Goal: Task Accomplishment & Management: Manage account settings

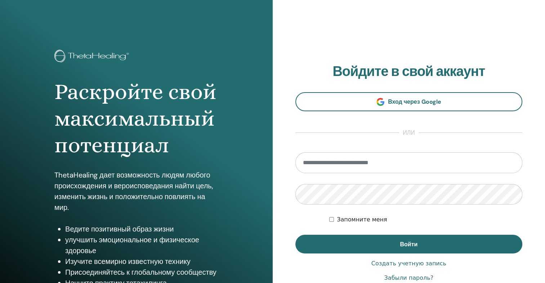
click at [383, 158] on input "email" at bounding box center [409, 162] width 227 height 21
click at [351, 170] on input "email" at bounding box center [409, 162] width 227 height 21
type input "*"
type input "**********"
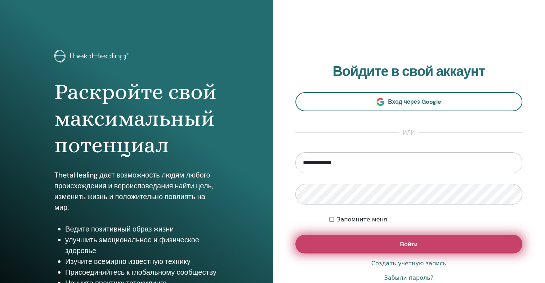
click at [413, 244] on span "Войти" at bounding box center [409, 245] width 18 height 8
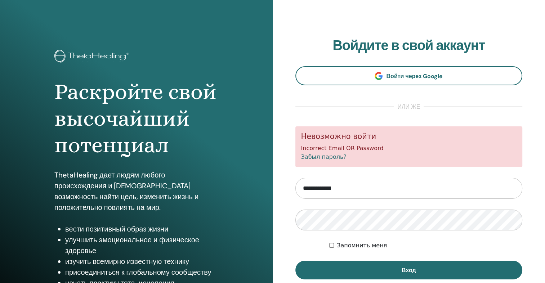
click at [324, 158] on link "Забыл пароль?" at bounding box center [323, 157] width 45 height 7
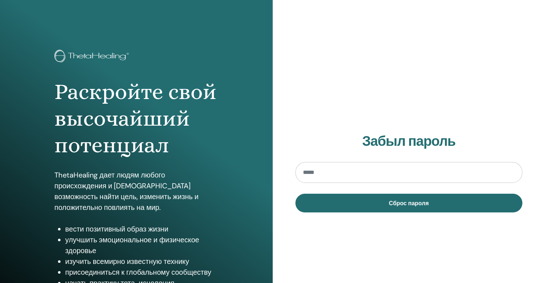
click at [324, 174] on input "email" at bounding box center [409, 172] width 227 height 21
type input "**********"
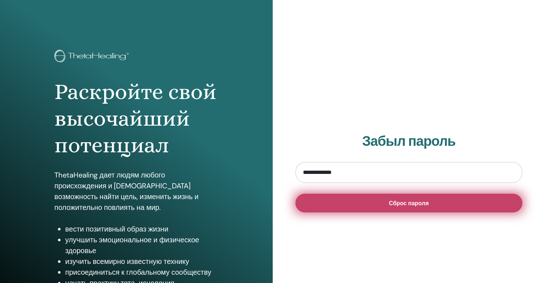
click at [386, 203] on button "Сброс пароля" at bounding box center [409, 203] width 227 height 19
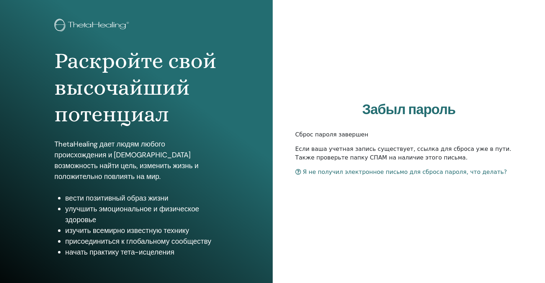
scroll to position [63, 0]
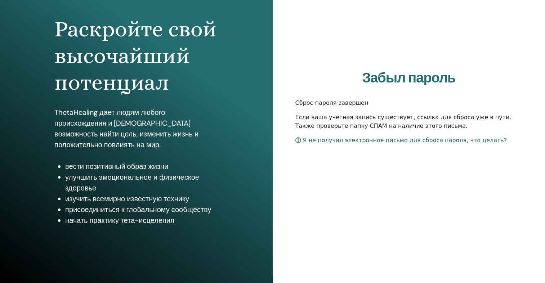
drag, startPoint x: 360, startPoint y: 57, endPoint x: 520, endPoint y: 42, distance: 161.5
click at [529, 56] on div "Забыл пароль Сброс пароля завершен Если ваша учетная запись существует, ссылка …" at bounding box center [409, 110] width 273 height 346
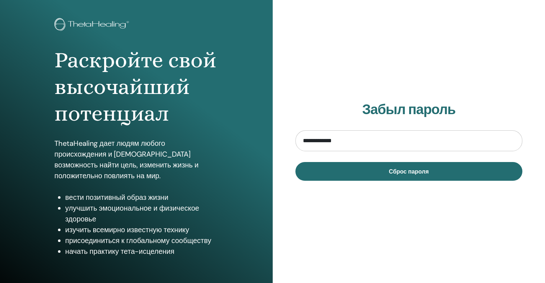
scroll to position [63, 0]
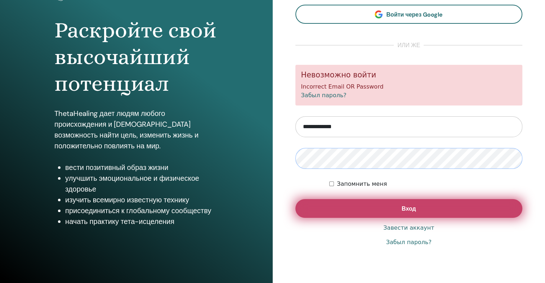
scroll to position [63, 0]
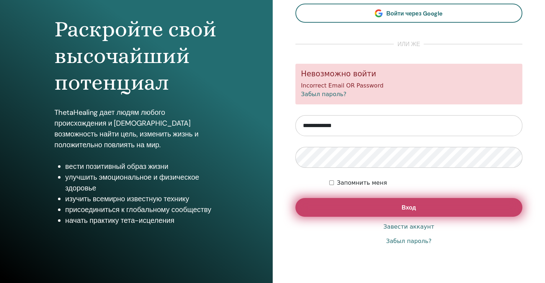
click at [390, 203] on button "Вход" at bounding box center [409, 207] width 227 height 19
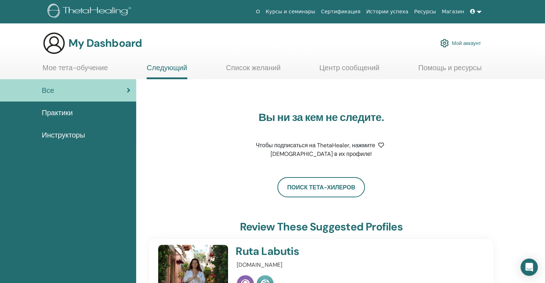
click at [75, 68] on link "Мое тета-обучение" at bounding box center [76, 70] width 66 height 14
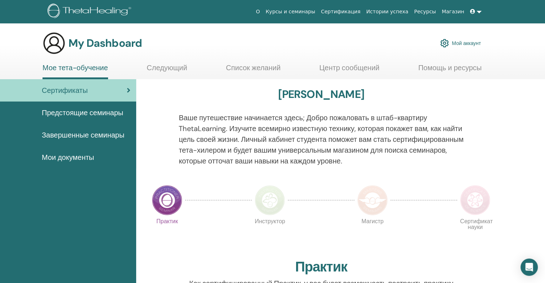
click at [100, 133] on span "Завершенные семинары" at bounding box center [83, 135] width 83 height 11
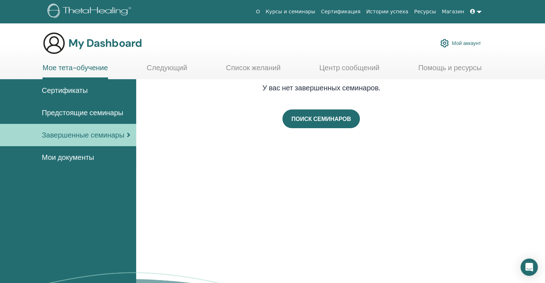
click at [72, 113] on span "Предстоящие семинары" at bounding box center [82, 112] width 81 height 11
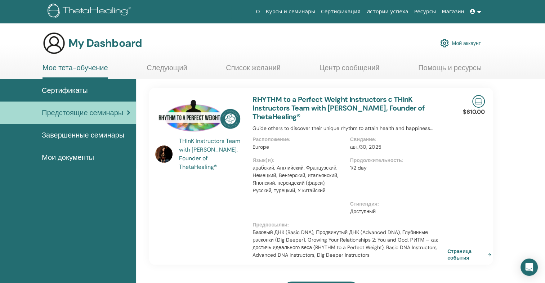
click at [62, 158] on span "Мои документы" at bounding box center [68, 157] width 52 height 11
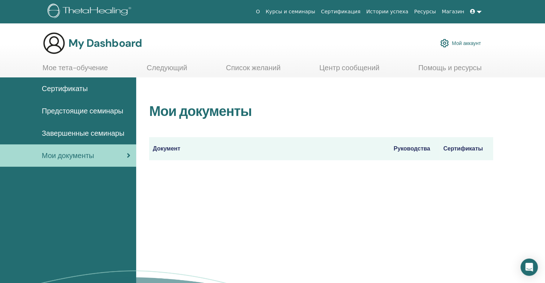
click at [79, 67] on link "Мое тета-обучение" at bounding box center [76, 70] width 66 height 14
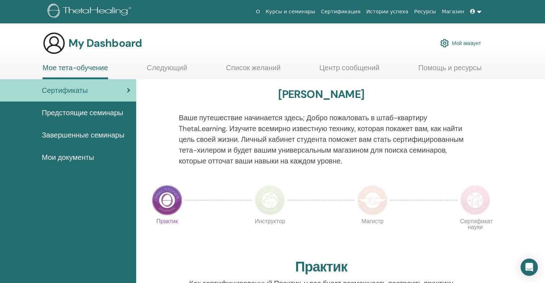
click at [71, 156] on span "Мои документы" at bounding box center [68, 157] width 52 height 11
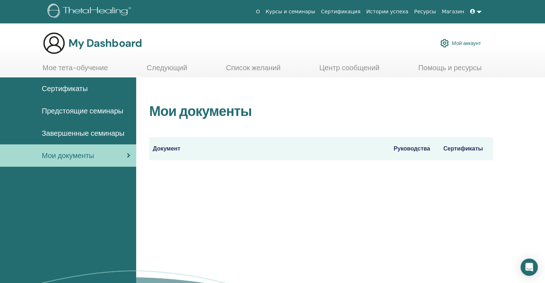
click at [396, 153] on th "Руководства" at bounding box center [415, 148] width 50 height 23
click at [453, 143] on th "Сертификаты" at bounding box center [466, 148] width 53 height 23
click at [479, 12] on link at bounding box center [475, 11] width 17 height 13
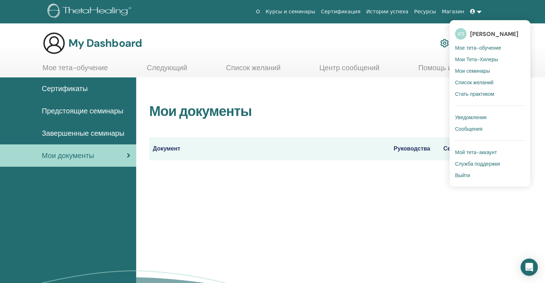
click at [487, 60] on span "Мои Тета-Хилеры" at bounding box center [476, 59] width 43 height 6
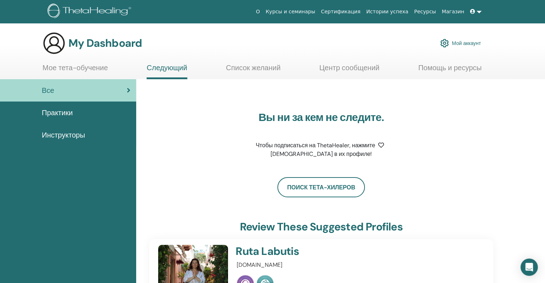
click at [477, 12] on span at bounding box center [473, 12] width 6 height 6
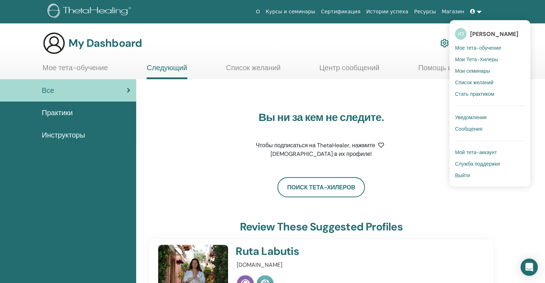
click at [480, 72] on span "Мои семинары" at bounding box center [472, 71] width 35 height 6
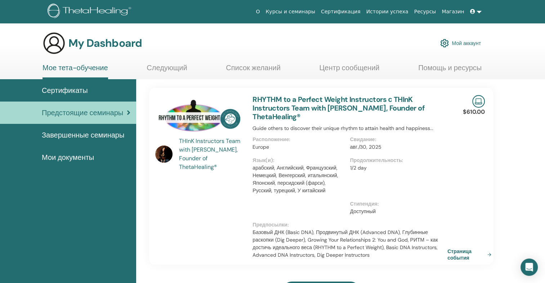
click at [479, 12] on link at bounding box center [475, 11] width 17 height 13
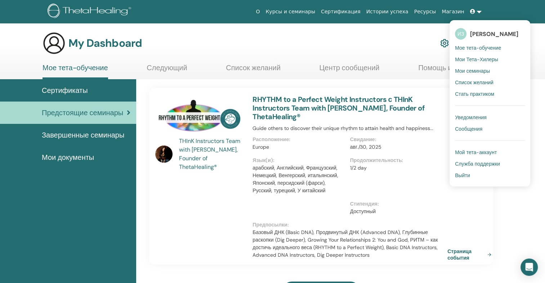
click at [484, 152] on span "Мой тета-аккаунт" at bounding box center [476, 152] width 42 height 6
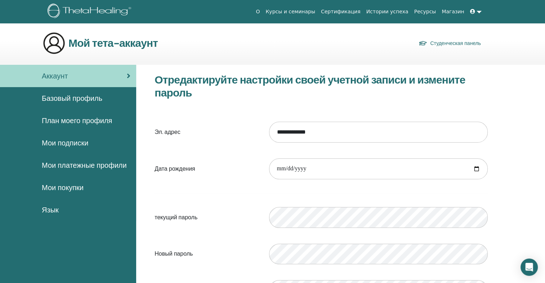
click at [57, 100] on span "Базовый профиль" at bounding box center [72, 98] width 61 height 11
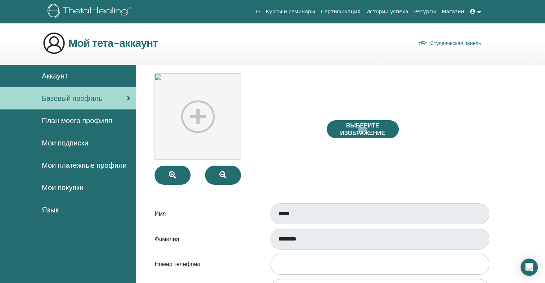
click at [66, 124] on span "План моего профиля" at bounding box center [77, 120] width 70 height 11
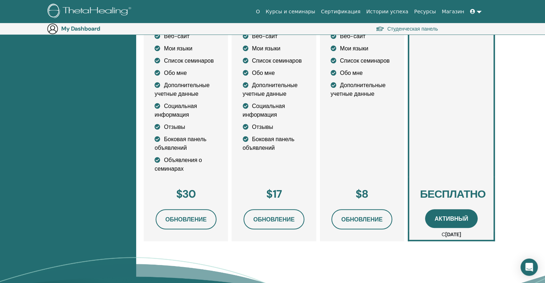
scroll to position [264, 0]
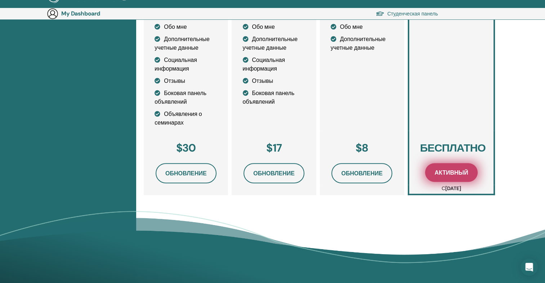
click at [449, 173] on span "Активный" at bounding box center [452, 173] width 34 height 8
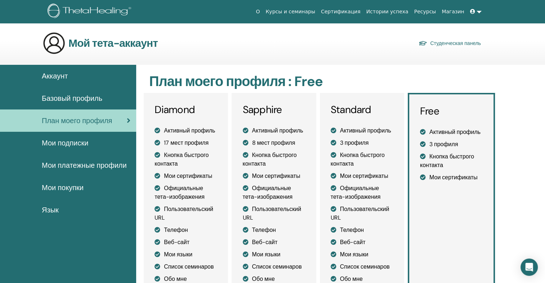
click at [65, 97] on span "Базовый профиль" at bounding box center [72, 98] width 61 height 11
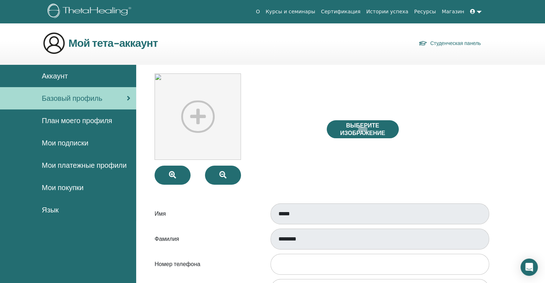
click at [60, 79] on span "Аккаунт" at bounding box center [55, 76] width 26 height 11
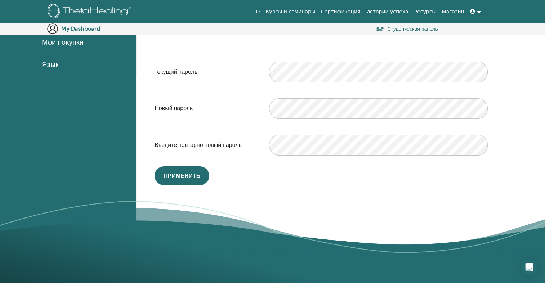
scroll to position [156, 0]
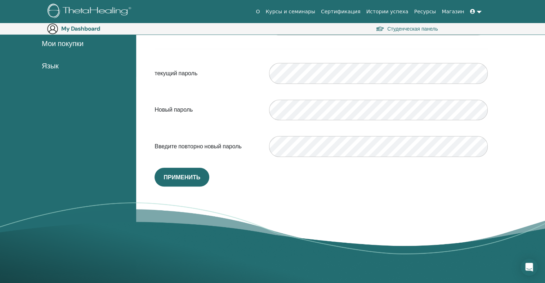
click at [283, 165] on div "**********" at bounding box center [321, 57] width 344 height 257
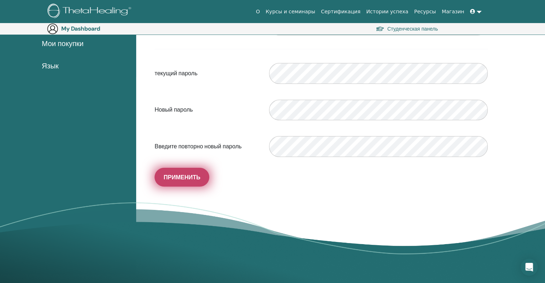
click at [188, 176] on span "Применить" at bounding box center [182, 178] width 37 height 8
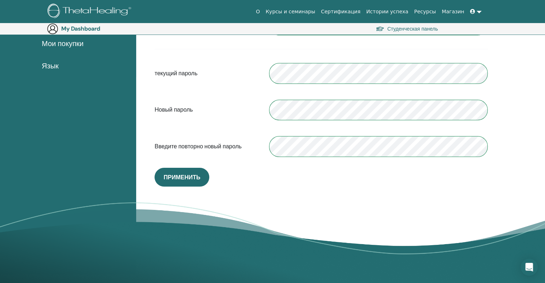
click at [290, 180] on div "**********" at bounding box center [321, 57] width 344 height 257
click at [496, 97] on div "**********" at bounding box center [321, 58] width 361 height 275
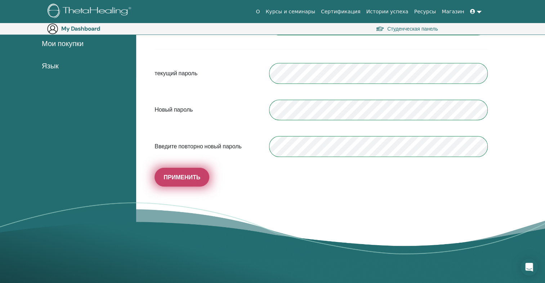
click at [207, 178] on button "Применить" at bounding box center [182, 177] width 55 height 19
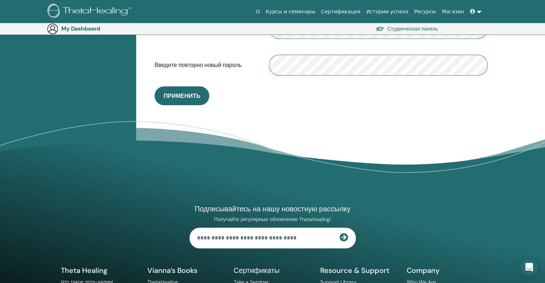
scroll to position [264, 0]
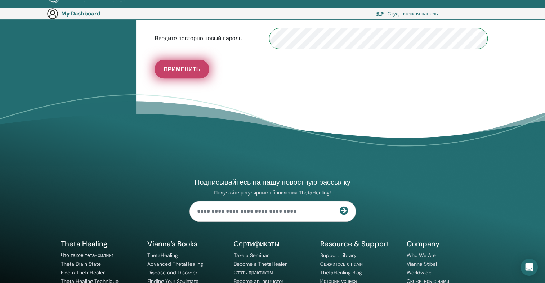
click at [196, 67] on span "Применить" at bounding box center [182, 70] width 37 height 8
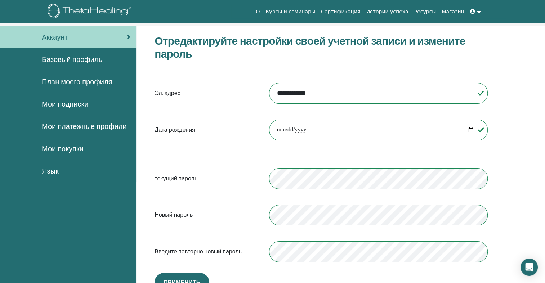
scroll to position [0, 0]
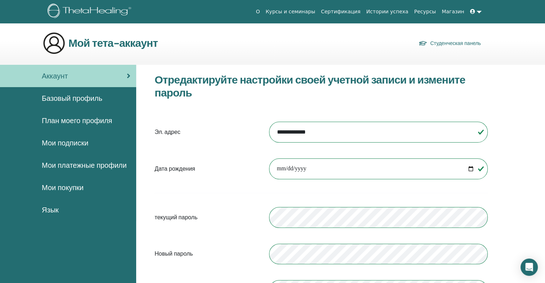
click at [445, 45] on link "Студенческая панель" at bounding box center [450, 43] width 62 height 10
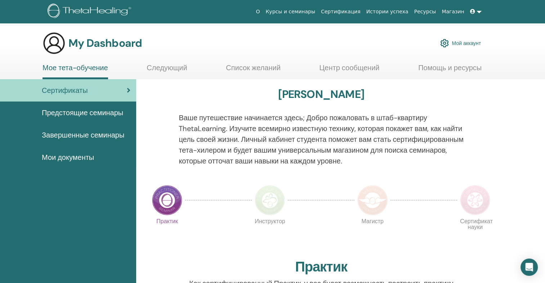
click at [65, 158] on span "Мои документы" at bounding box center [68, 157] width 52 height 11
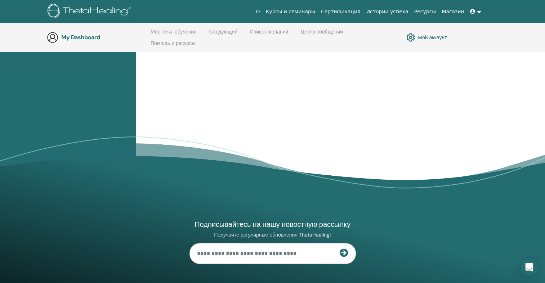
scroll to position [254, 0]
